Goal: Task Accomplishment & Management: Use online tool/utility

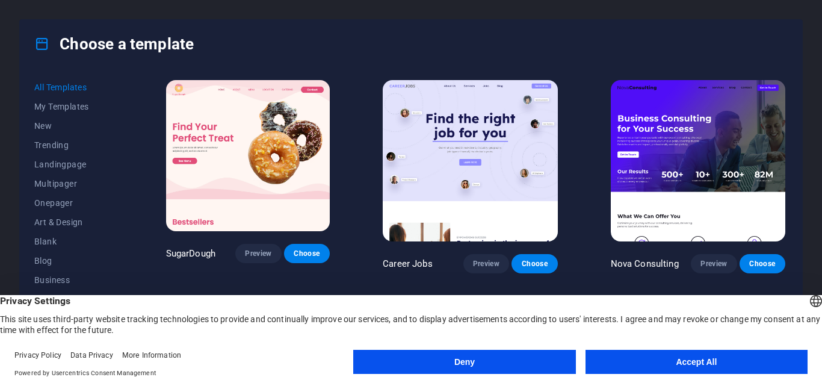
click at [622, 368] on button "Accept All" at bounding box center [696, 361] width 222 height 24
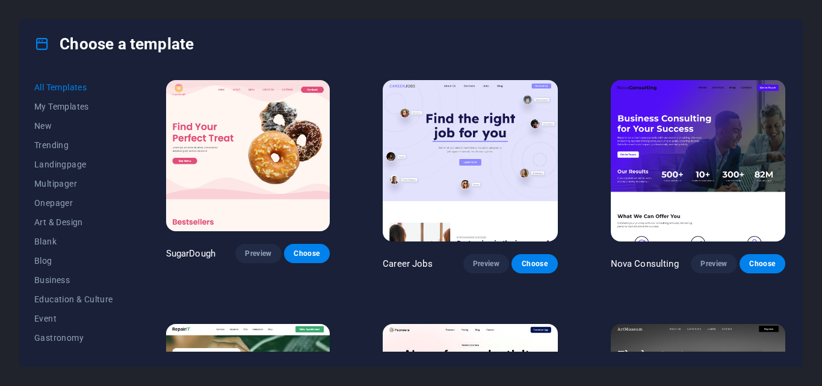
drag, startPoint x: 784, startPoint y: 78, endPoint x: 785, endPoint y: 94, distance: 16.3
click at [785, 94] on div "SugarDough Preview Choose Career Jobs Preview Choose Nova Consulting Preview Ch…" at bounding box center [476, 215] width 624 height 274
click at [777, 49] on div "Choose a template" at bounding box center [411, 44] width 782 height 48
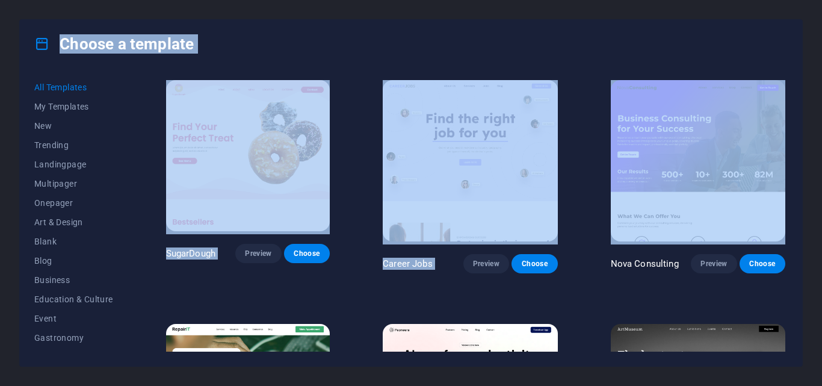
drag, startPoint x: 821, startPoint y: 35, endPoint x: 821, endPoint y: 105, distance: 69.8
click at [821, 105] on div "Choose a template All Templates My Templates New Trending Landingpage Multipage…" at bounding box center [411, 193] width 822 height 386
click at [798, 38] on div "Choose a template" at bounding box center [411, 44] width 782 height 48
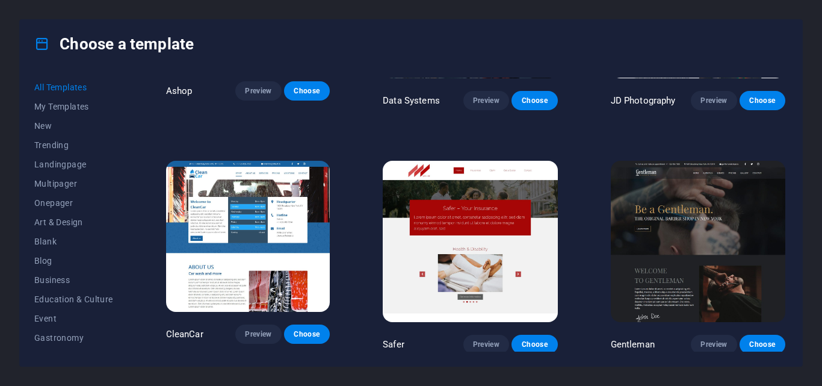
scroll to position [5425, 0]
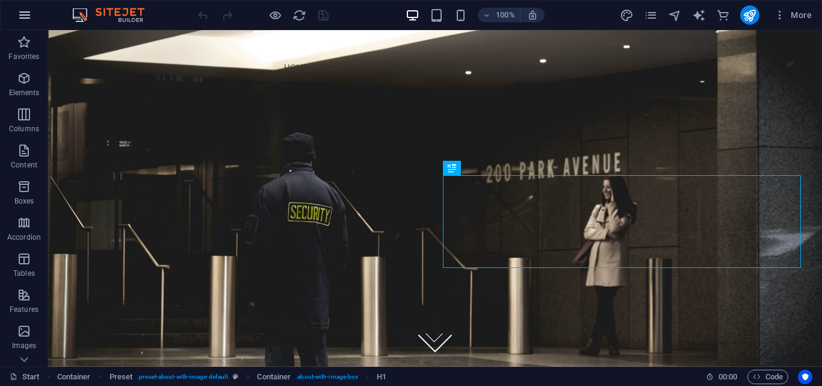
scroll to position [366, 0]
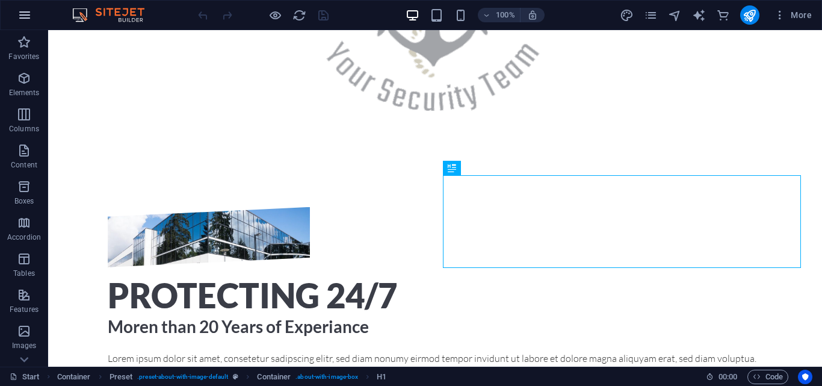
click at [13, 16] on button "button" at bounding box center [24, 15] width 29 height 29
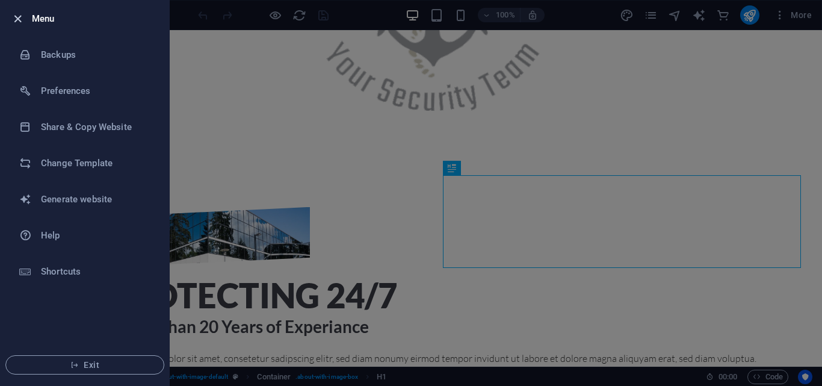
click at [17, 12] on icon "button" at bounding box center [18, 19] width 14 height 14
